Goal: Task Accomplishment & Management: Use online tool/utility

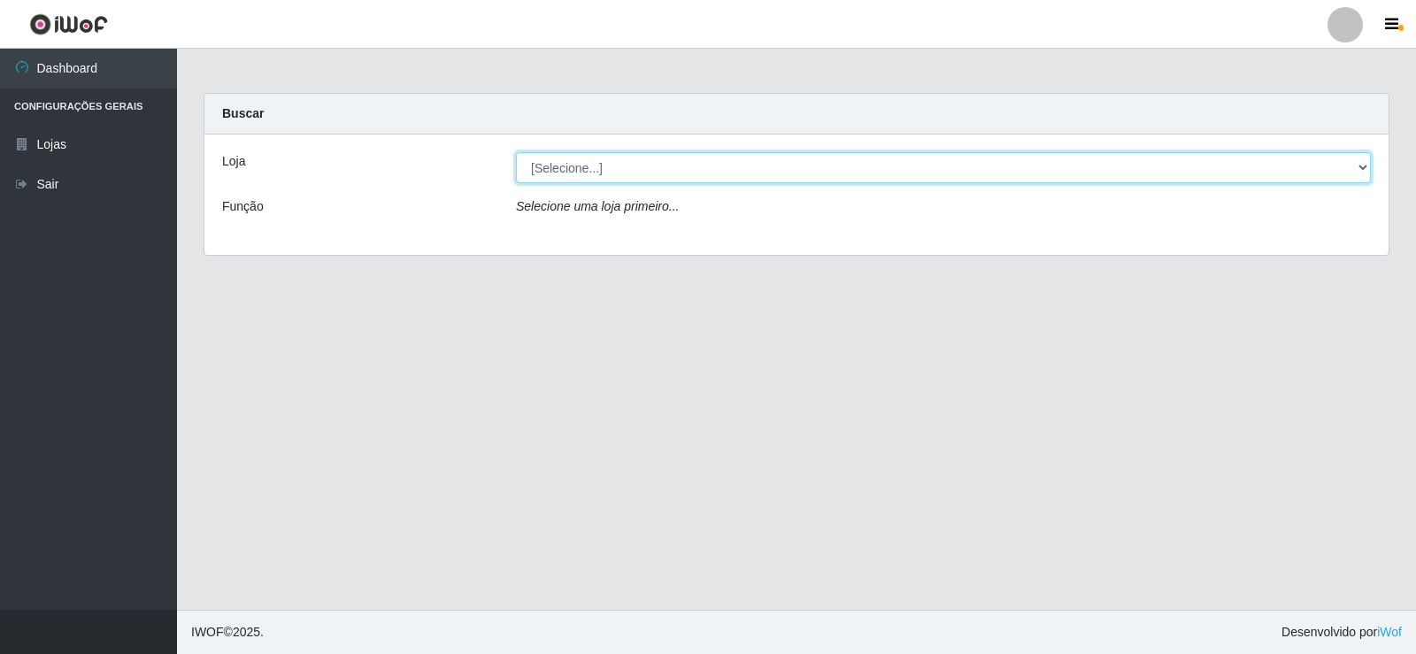
click at [529, 161] on select "[Selecione...] Supermercado Manaira" at bounding box center [943, 167] width 855 height 31
select select "443"
click at [516, 152] on select "[Selecione...] Supermercado Manaira" at bounding box center [943, 167] width 855 height 31
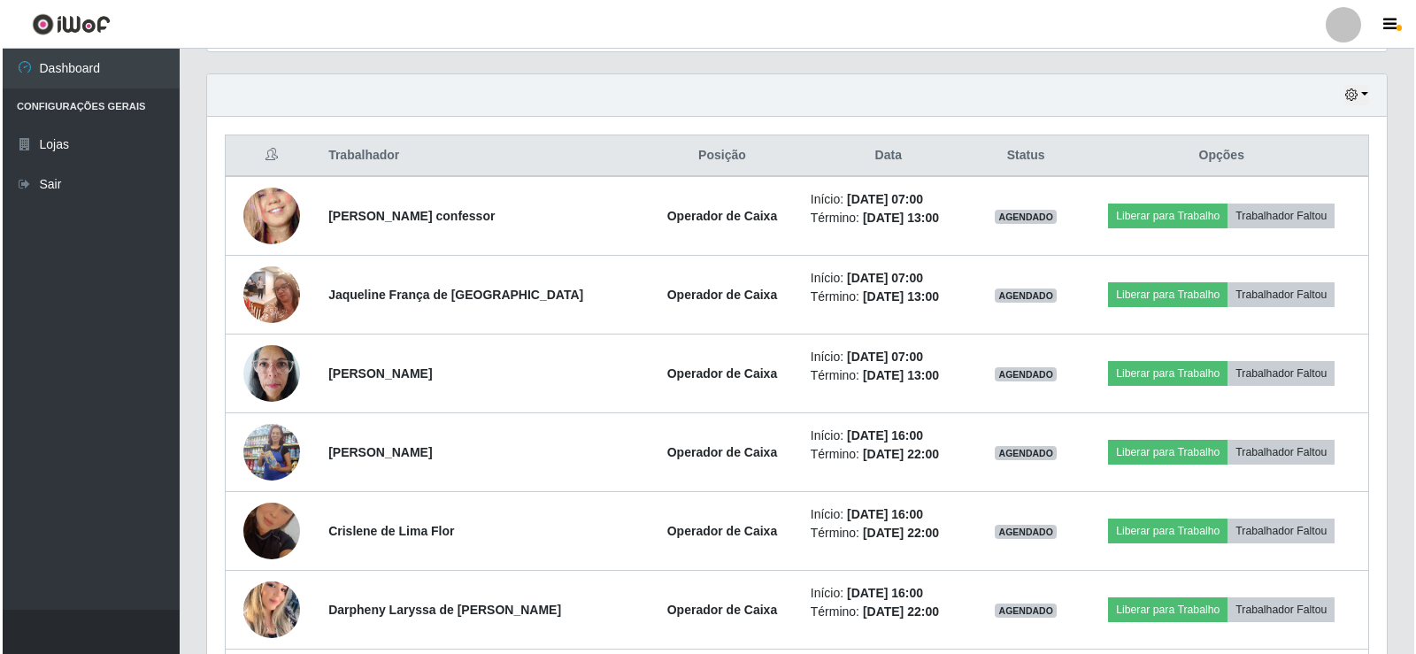
scroll to position [613, 0]
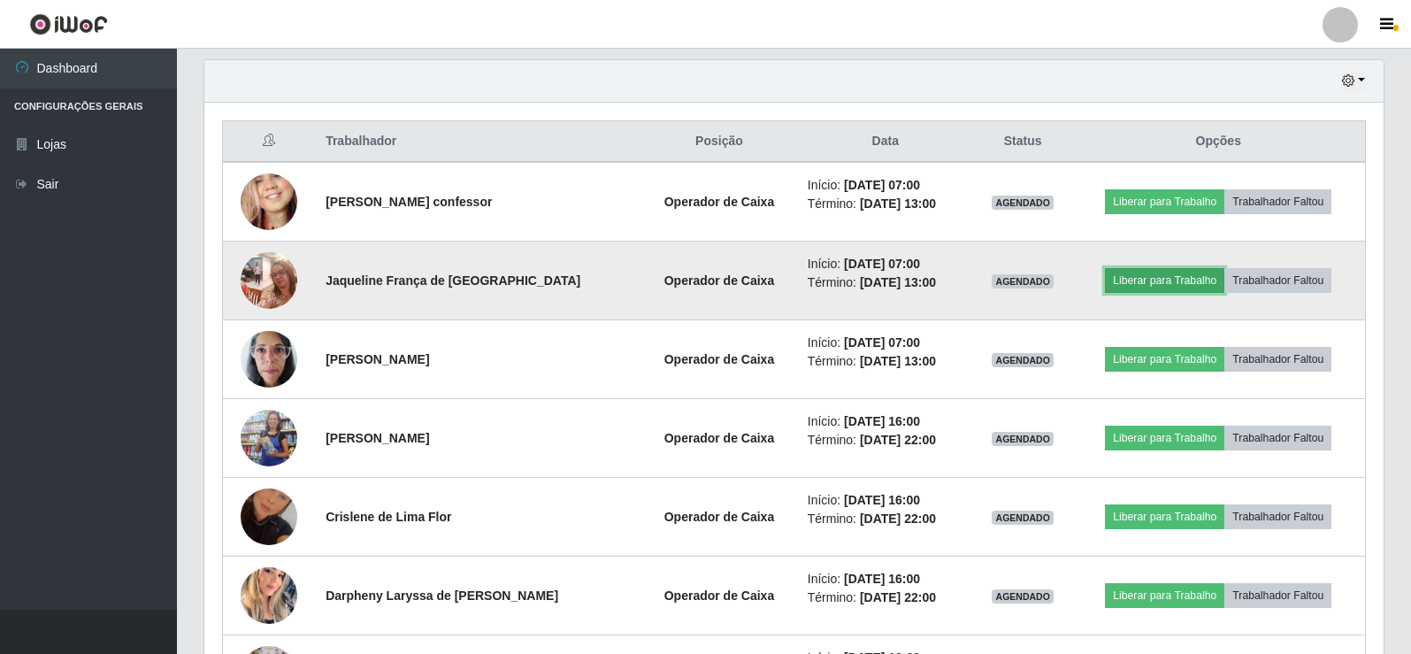
click at [1162, 285] on button "Liberar para Trabalho" at bounding box center [1164, 280] width 119 height 25
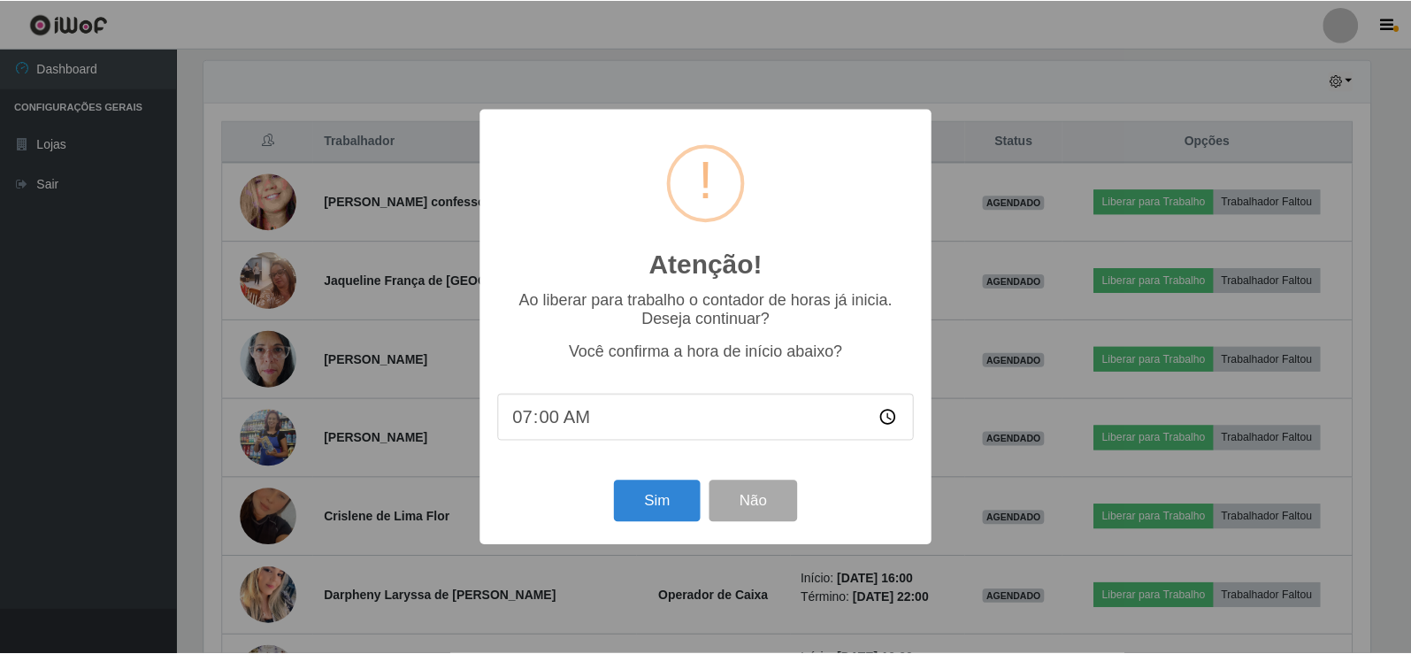
scroll to position [367, 1170]
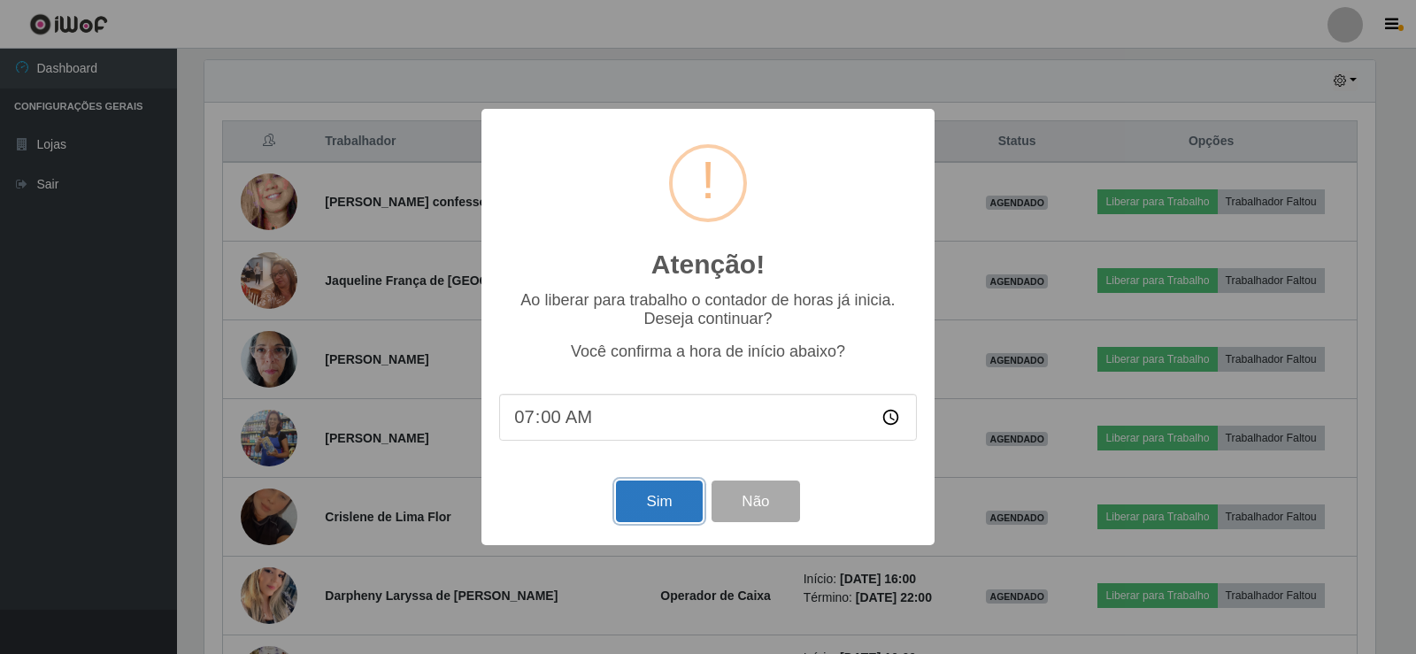
click at [659, 507] on button "Sim" at bounding box center [659, 501] width 86 height 42
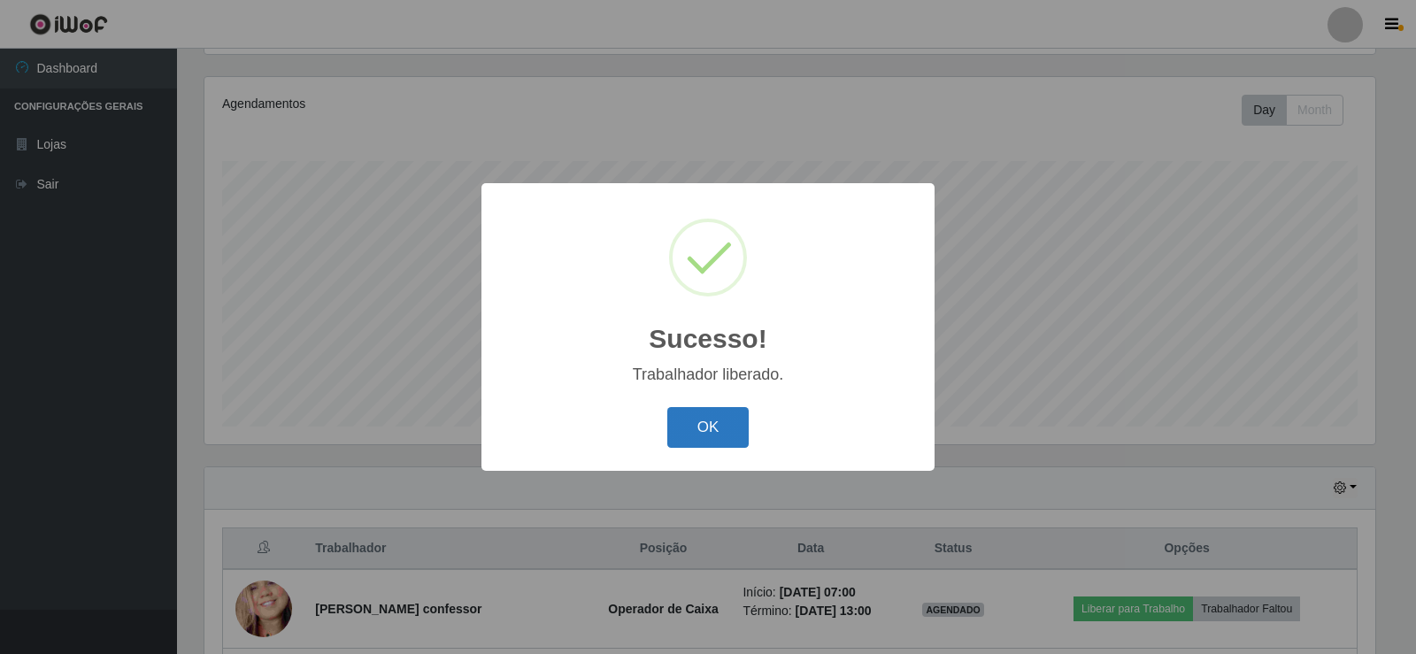
click at [704, 430] on button "OK" at bounding box center [708, 428] width 82 height 42
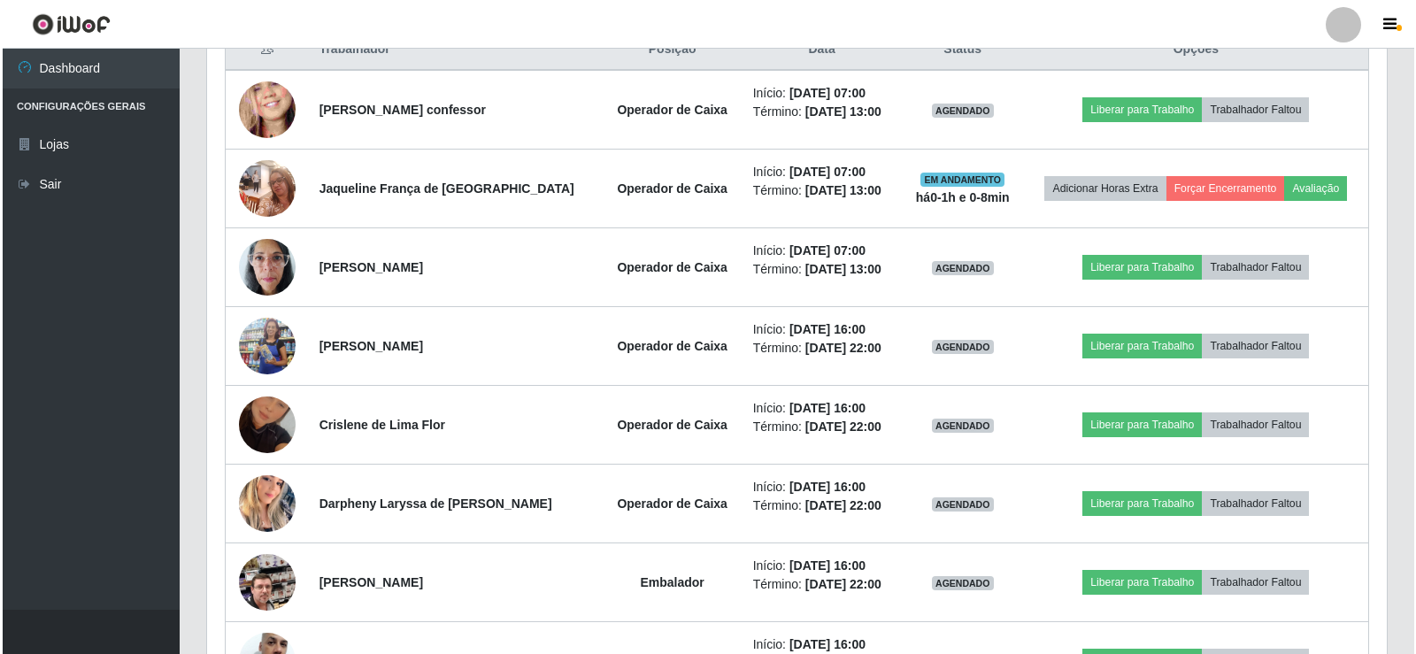
scroll to position [724, 0]
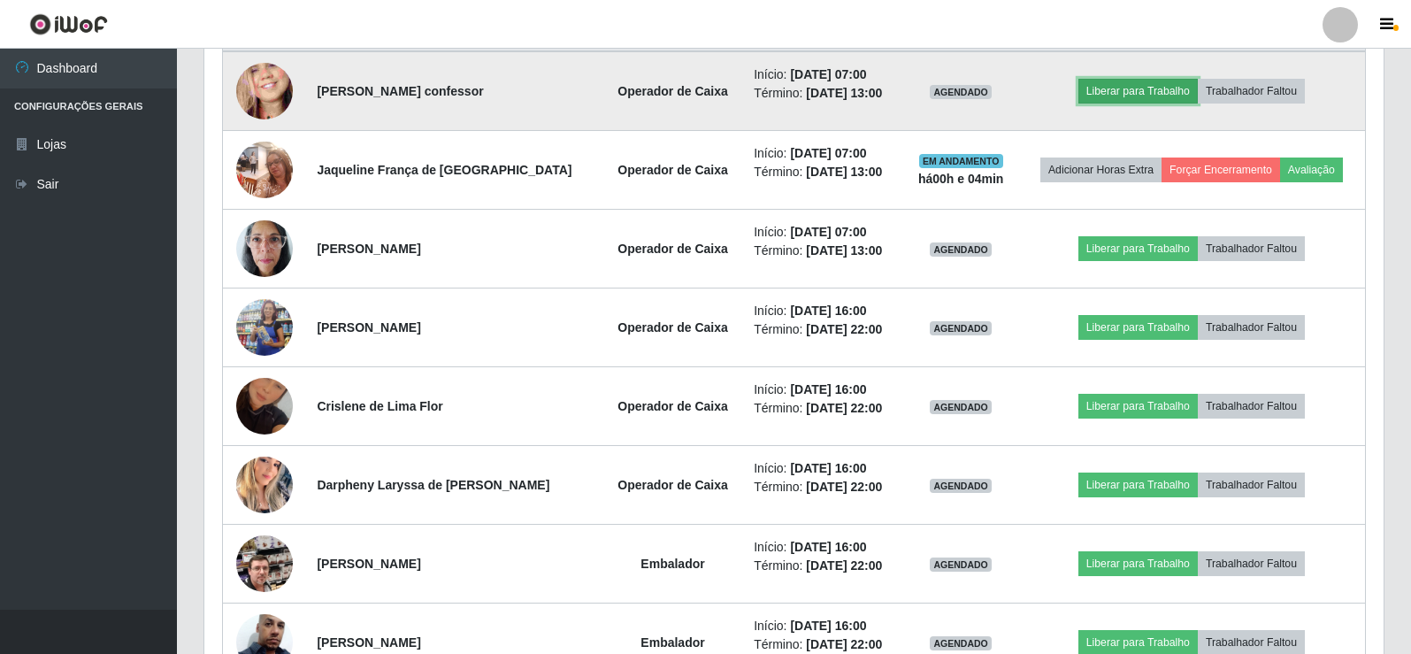
click at [1151, 81] on button "Liberar para Trabalho" at bounding box center [1137, 91] width 119 height 25
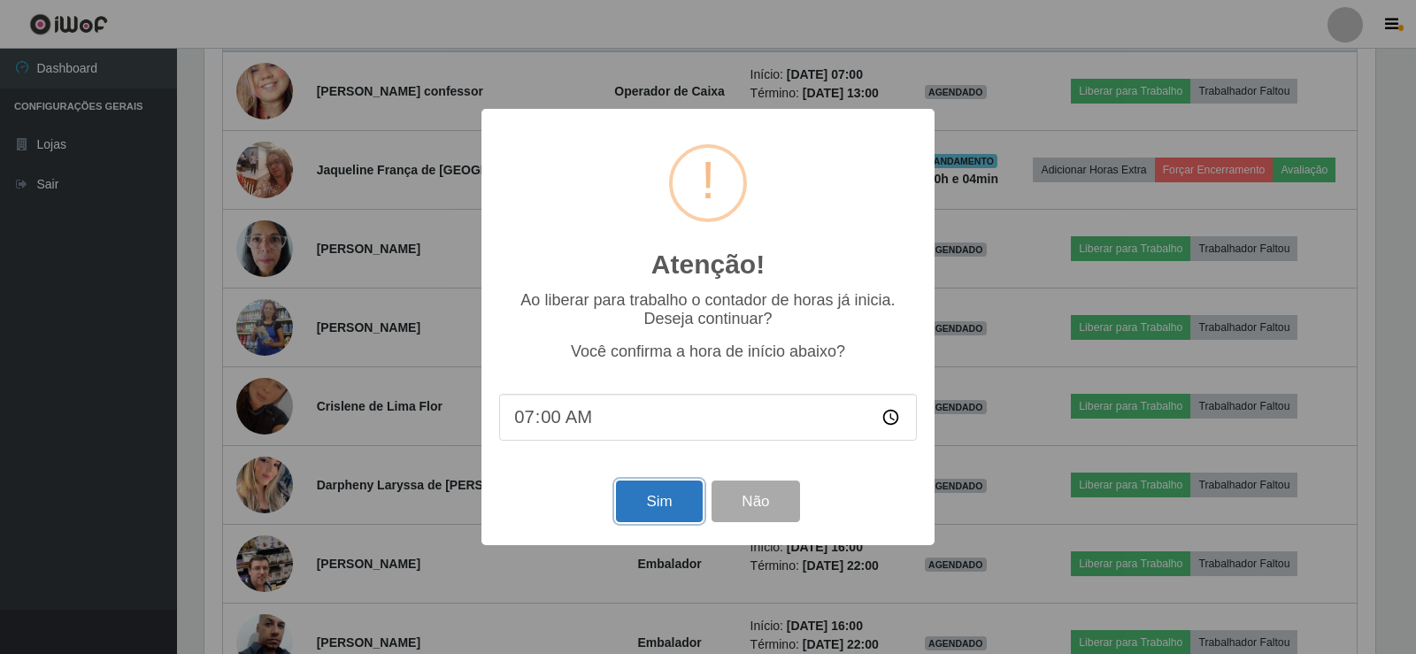
click at [657, 500] on button "Sim" at bounding box center [659, 501] width 86 height 42
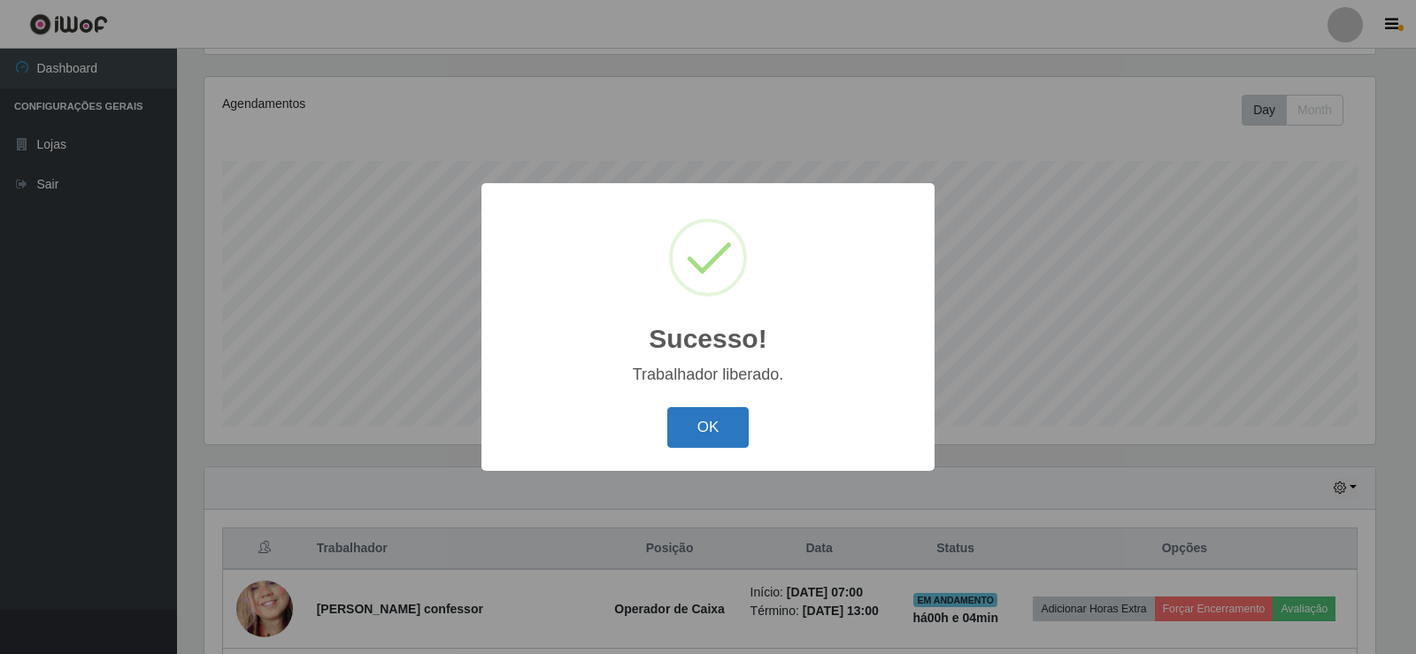
click at [730, 413] on button "OK" at bounding box center [708, 428] width 82 height 42
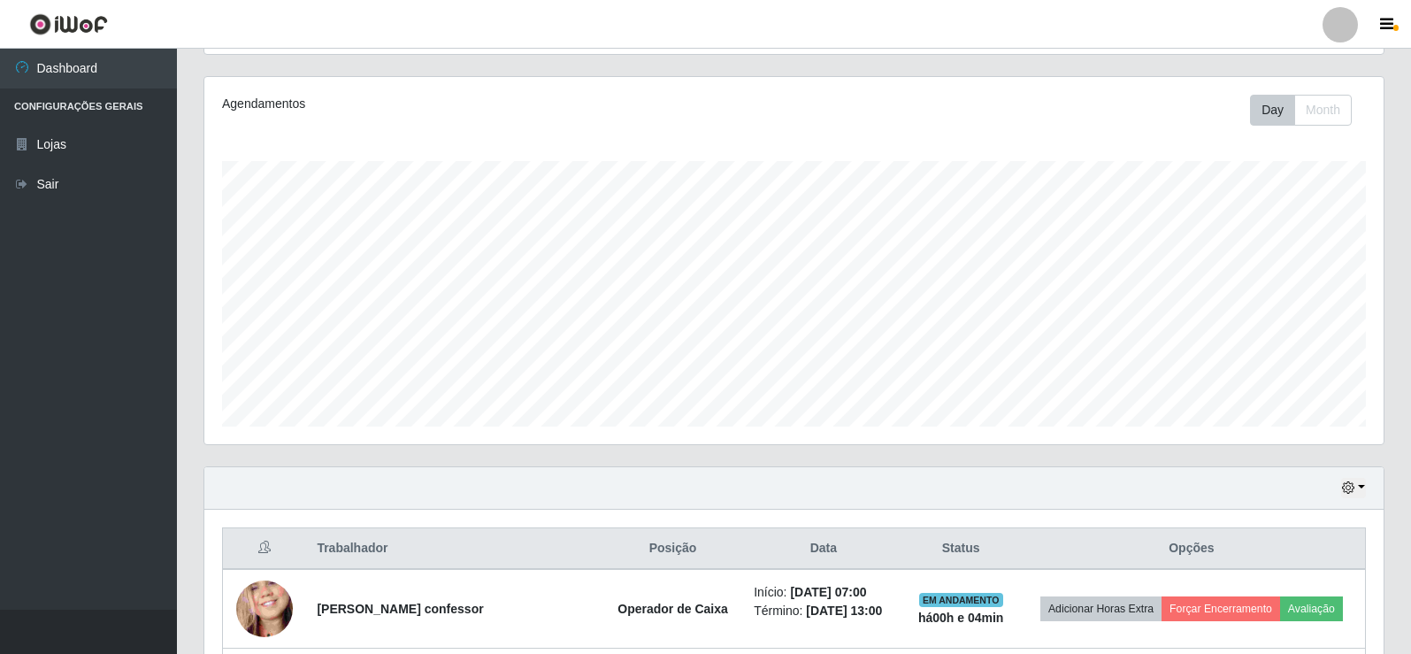
scroll to position [367, 1179]
